Goal: Task Accomplishment & Management: Complete application form

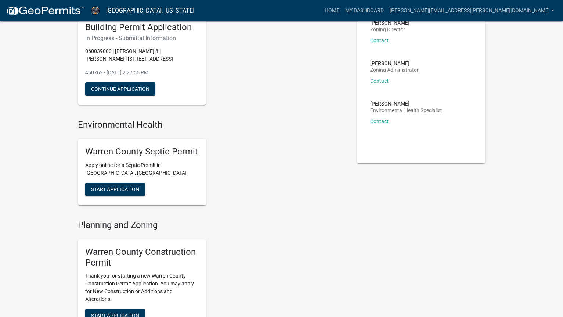
scroll to position [37, 0]
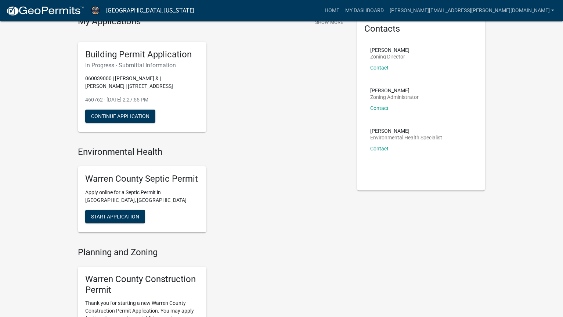
click at [14, 58] on div "My Applications Show More Building Permit Application In Progress - Submittal I…" at bounding box center [281, 242] width 563 height 559
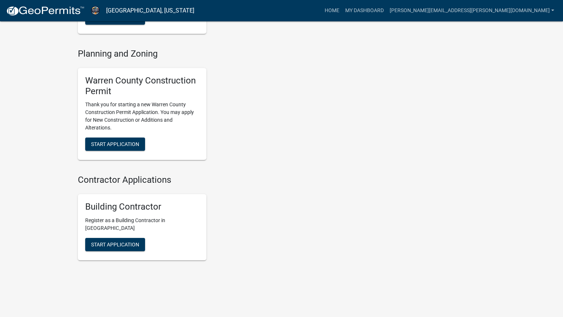
scroll to position [242, 0]
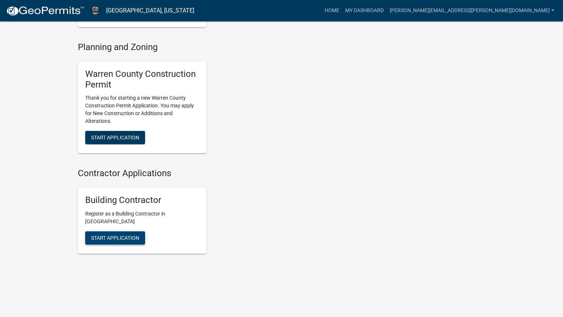
click at [120, 236] on span "Start Application" at bounding box center [115, 238] width 48 height 6
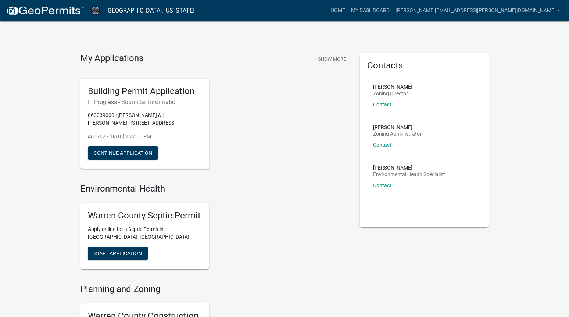
select select "MN"
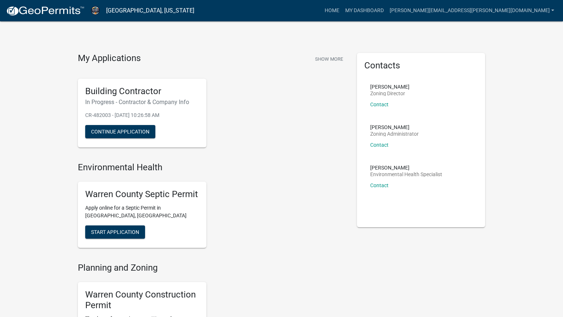
click at [113, 60] on h4 "My Applications" at bounding box center [109, 58] width 63 height 11
